Goal: Information Seeking & Learning: Learn about a topic

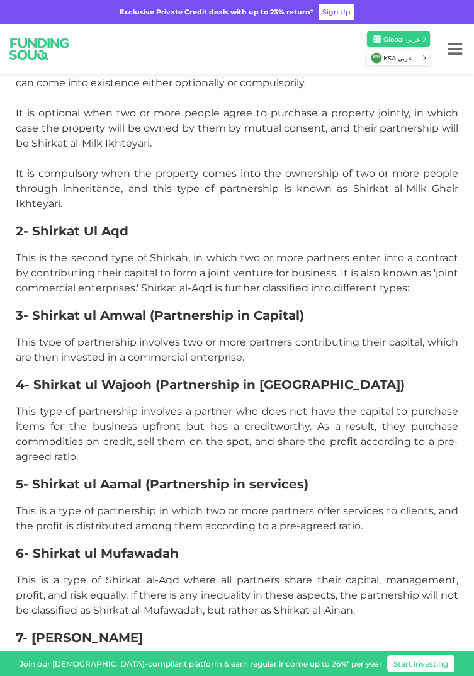
scroll to position [1325, 0]
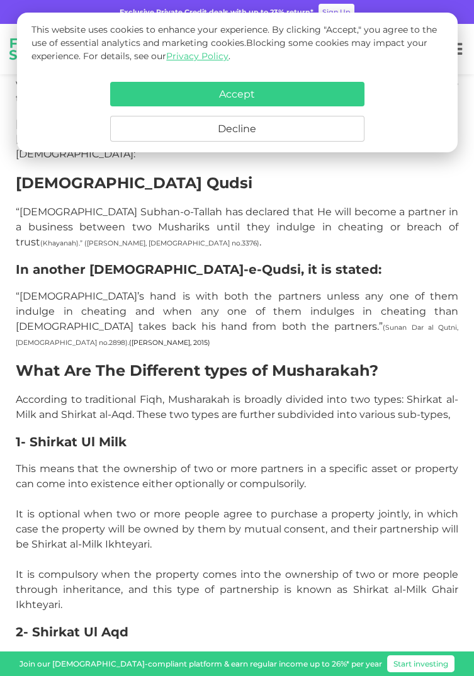
scroll to position [1258, 0]
